Goal: Transaction & Acquisition: Obtain resource

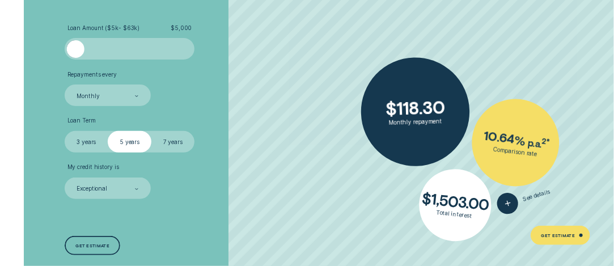
scroll to position [1495, 0]
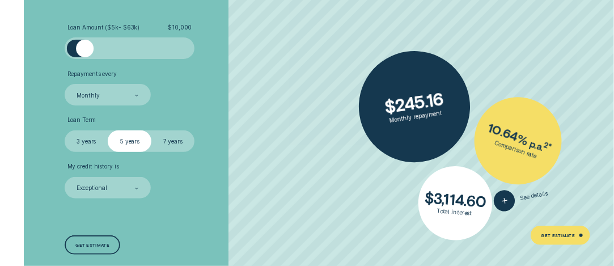
drag, startPoint x: 77, startPoint y: 50, endPoint x: 84, endPoint y: 49, distance: 7.4
click at [84, 49] on div at bounding box center [85, 49] width 18 height 18
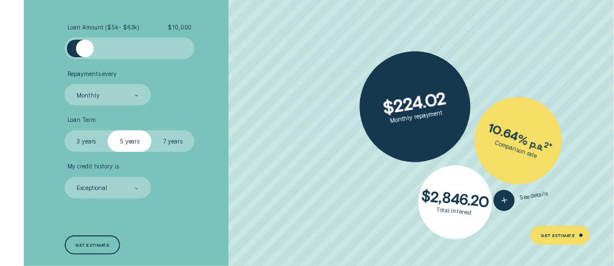
click at [87, 143] on label "3 years" at bounding box center [86, 141] width 43 height 22
click at [65, 130] on input "3 years" at bounding box center [65, 130] width 0 height 0
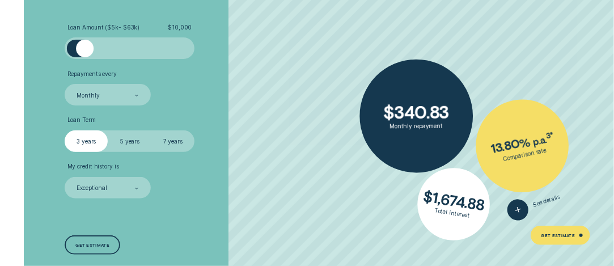
click at [120, 139] on label "5 years" at bounding box center [129, 141] width 43 height 22
click at [108, 130] on input "5 years" at bounding box center [108, 130] width 0 height 0
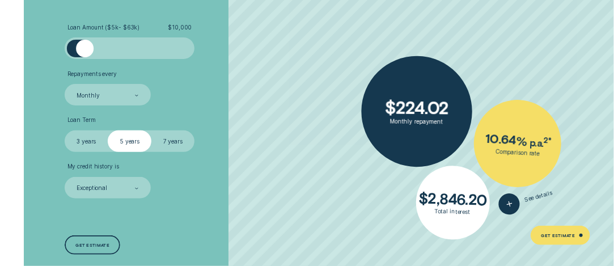
click at [168, 138] on label "7 years" at bounding box center [172, 141] width 43 height 22
click at [151, 130] on input "7 years" at bounding box center [151, 130] width 0 height 0
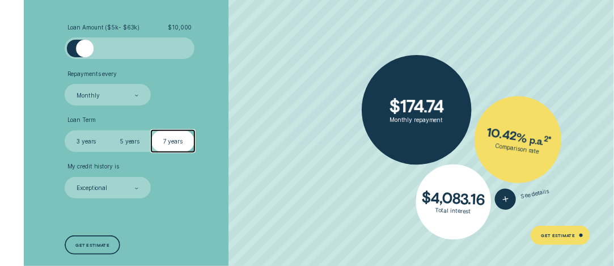
click at [82, 139] on label "3 years" at bounding box center [86, 141] width 43 height 22
click at [65, 130] on input "3 years" at bounding box center [65, 130] width 0 height 0
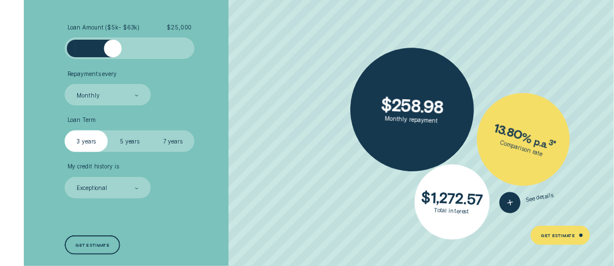
drag, startPoint x: 84, startPoint y: 45, endPoint x: 113, endPoint y: 48, distance: 29.0
click at [113, 48] on div at bounding box center [113, 49] width 18 height 18
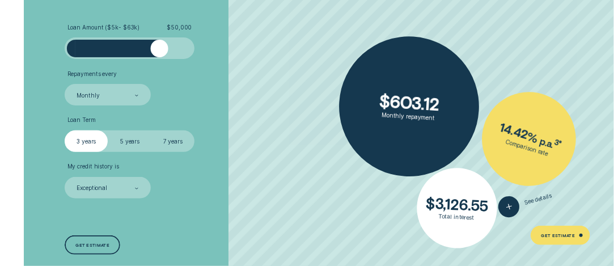
drag, startPoint x: 114, startPoint y: 50, endPoint x: 159, endPoint y: 50, distance: 45.3
click at [159, 50] on div at bounding box center [160, 49] width 18 height 18
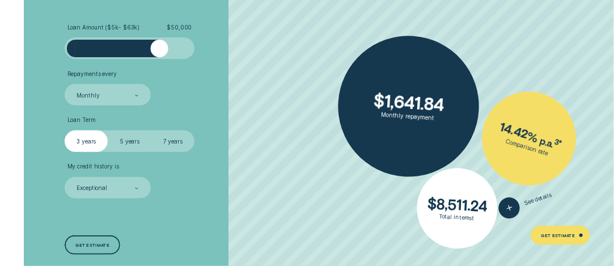
click at [178, 66] on ul "Loan Amount ( $5k - $63k ) $ 50,000 Repayments every Monthly Loan Term Select L…" at bounding box center [164, 111] width 198 height 175
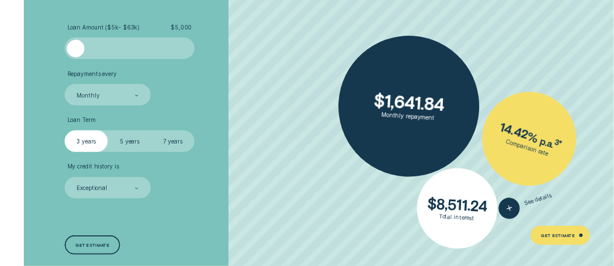
drag, startPoint x: 155, startPoint y: 48, endPoint x: 27, endPoint y: 54, distance: 128.8
click at [27, 54] on div "Loan Amount ( $5k - $63k ) $ 5,000 Repayments every Monthly Loan Term Select Lo…" at bounding box center [307, 140] width 574 height 302
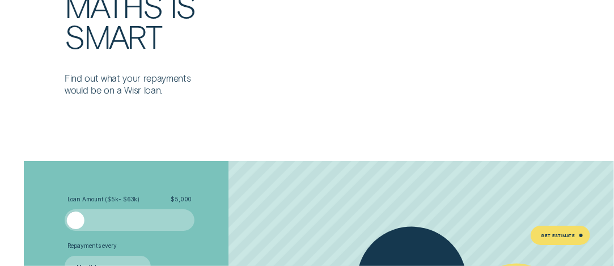
scroll to position [1326, 0]
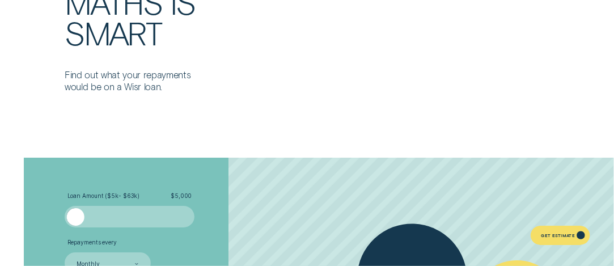
click at [558, 236] on div "Get Estimate" at bounding box center [558, 236] width 34 height 4
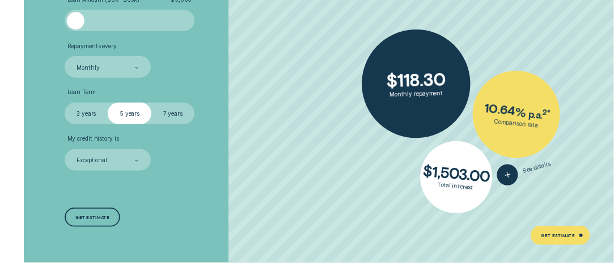
scroll to position [1520, 0]
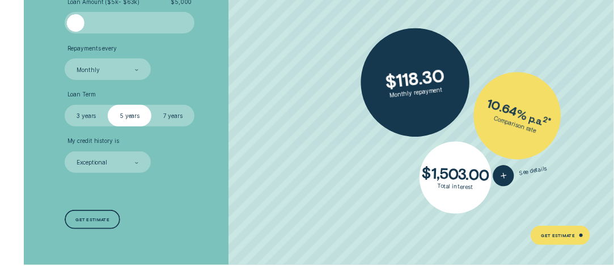
click at [78, 113] on label "3 years" at bounding box center [86, 116] width 43 height 22
click at [65, 105] on input "3 years" at bounding box center [65, 105] width 0 height 0
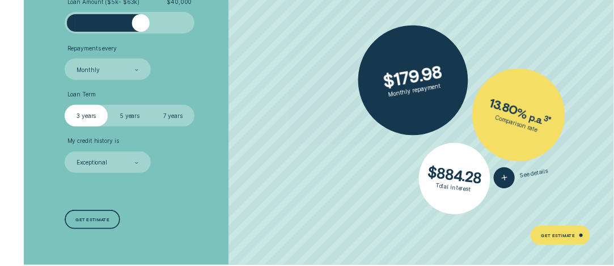
drag, startPoint x: 78, startPoint y: 20, endPoint x: 141, endPoint y: 6, distance: 64.4
click at [141, 6] on div "Loan Amount ( $5k - $63k ) $ 40,000" at bounding box center [130, 16] width 130 height 36
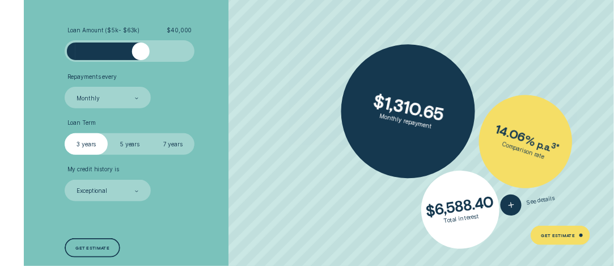
scroll to position [1491, 0]
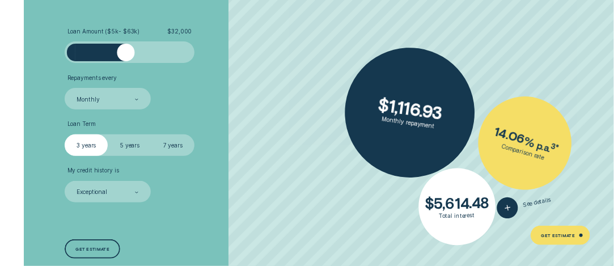
drag, startPoint x: 144, startPoint y: 46, endPoint x: 125, endPoint y: 45, distance: 18.7
click at [125, 45] on div at bounding box center [126, 53] width 18 height 18
